Goal: Information Seeking & Learning: Learn about a topic

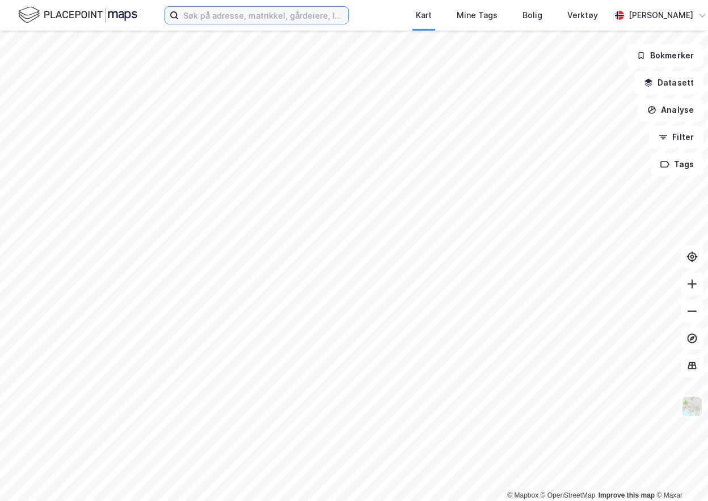
click at [242, 23] on input at bounding box center [264, 15] width 170 height 17
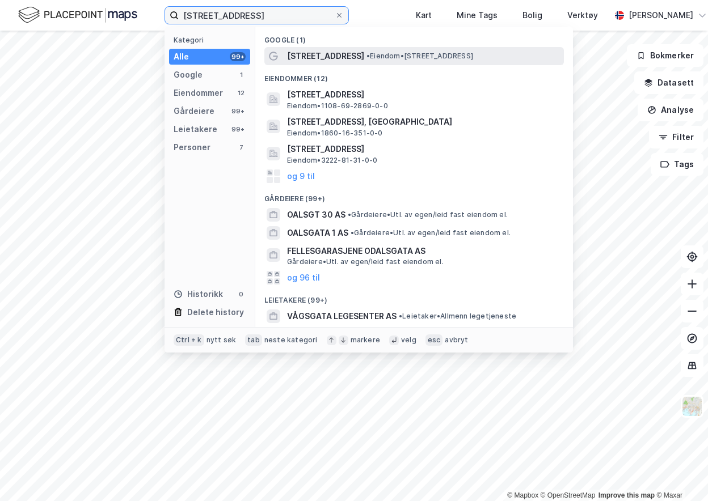
type input "[STREET_ADDRESS]"
click at [366, 60] on span "•" at bounding box center [367, 56] width 3 height 9
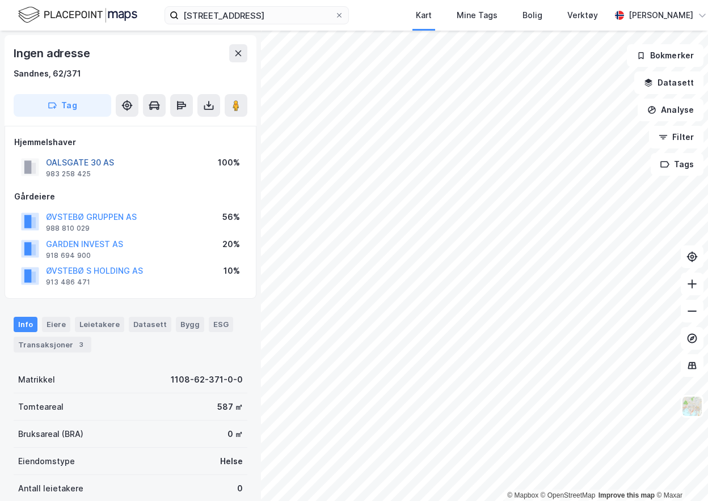
click at [0, 0] on button "OALSGATE 30 AS" at bounding box center [0, 0] width 0 height 0
